Goal: Information Seeking & Learning: Find specific fact

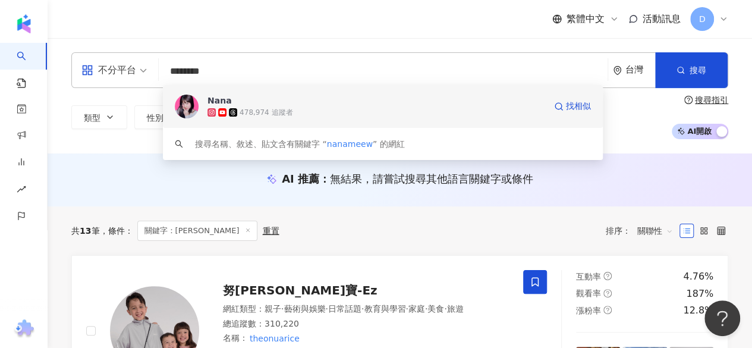
click at [266, 105] on span "Nana" at bounding box center [376, 100] width 338 height 12
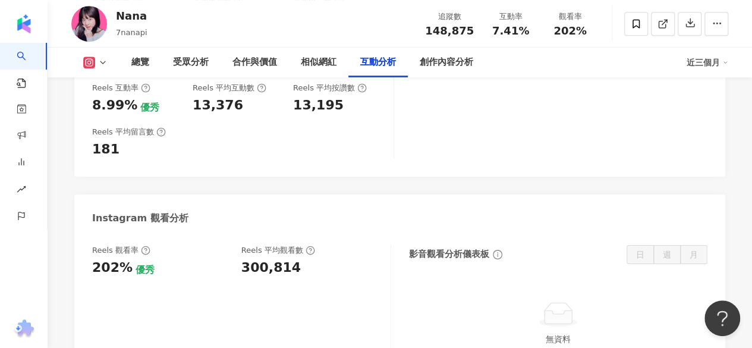
scroll to position [2555, 0]
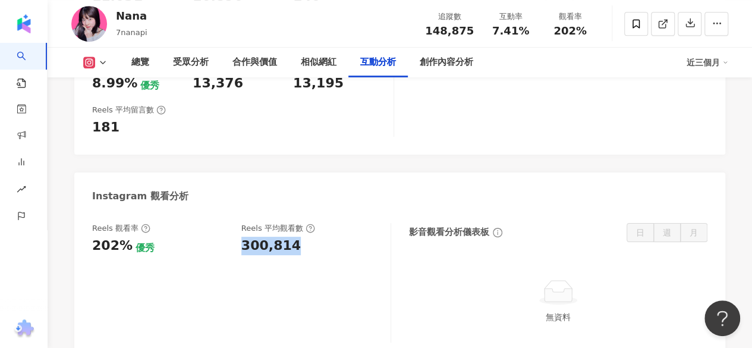
drag, startPoint x: 248, startPoint y: 186, endPoint x: 289, endPoint y: 186, distance: 41.0
click at [289, 223] on div "Reels 觀看率 202% 優秀 [PERSON_NAME] 平均觀看數 300,814" at bounding box center [235, 239] width 286 height 32
copy div "300,814"
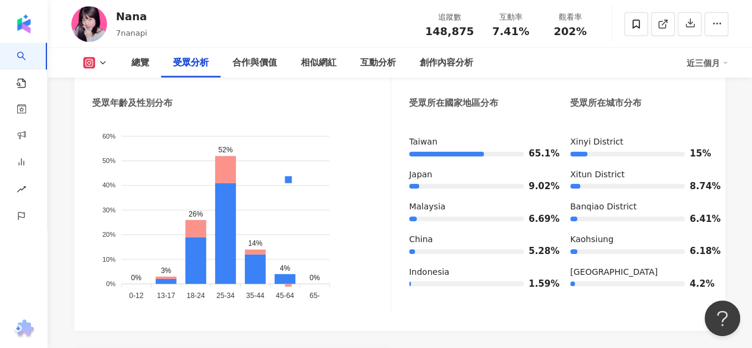
scroll to position [1129, 0]
